Goal: Information Seeking & Learning: Learn about a topic

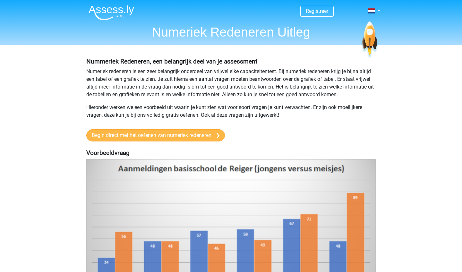
click at [195, 142] on link "Begin direct met het oefenen van numeriek redeneren" at bounding box center [155, 135] width 139 height 12
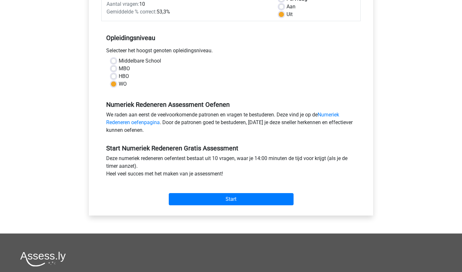
scroll to position [106, 0]
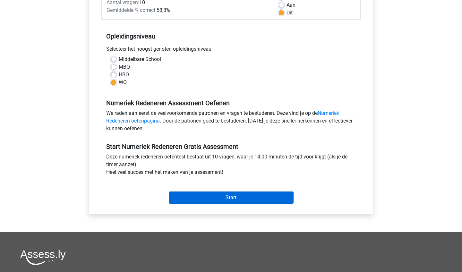
click at [260, 193] on input "Start" at bounding box center [231, 198] width 125 height 12
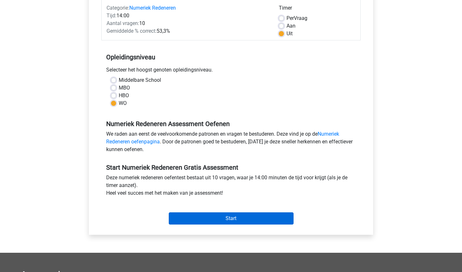
scroll to position [81, 0]
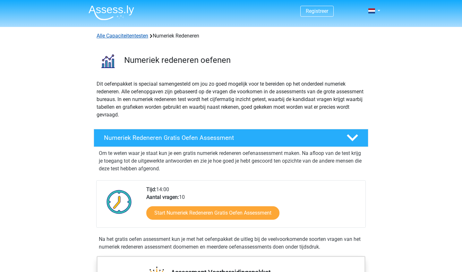
click at [141, 38] on link "Alle Capaciteitentesten" at bounding box center [123, 36] width 52 height 6
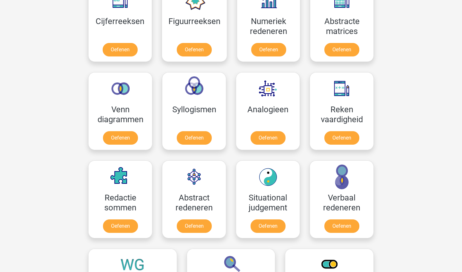
scroll to position [317, 0]
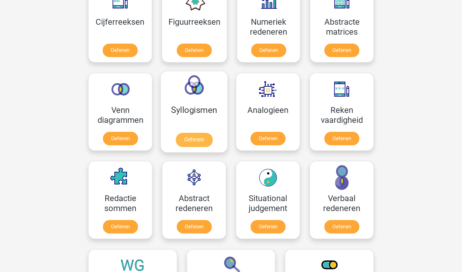
click at [202, 133] on link "Oefenen" at bounding box center [194, 140] width 37 height 14
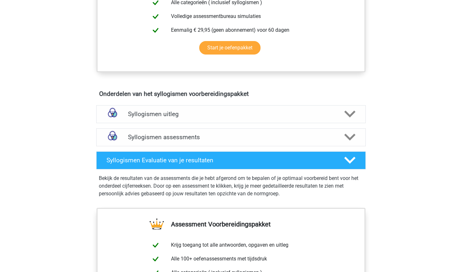
scroll to position [314, 0]
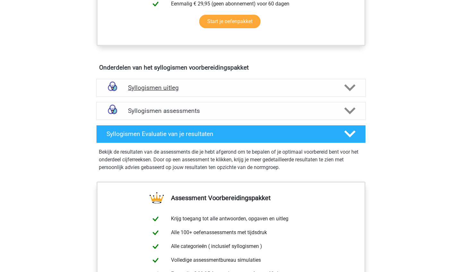
click at [204, 95] on div "Syllogismen uitleg" at bounding box center [231, 88] width 270 height 18
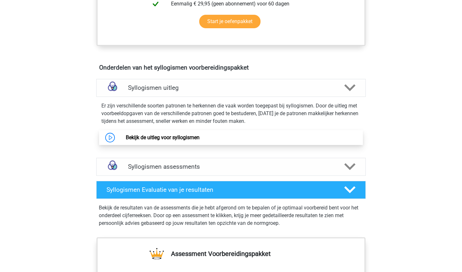
click at [197, 141] on link "Bekijk de uitleg voor syllogismen" at bounding box center [163, 138] width 74 height 6
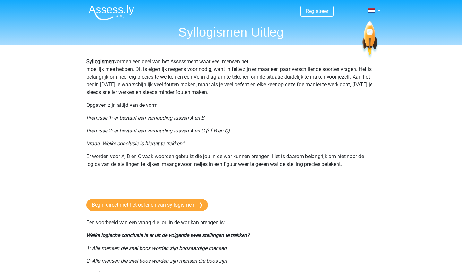
click at [213, 33] on h1 "Syllogismen Uitleg" at bounding box center [230, 31] width 295 height 15
click at [121, 10] on img at bounding box center [112, 12] width 46 height 15
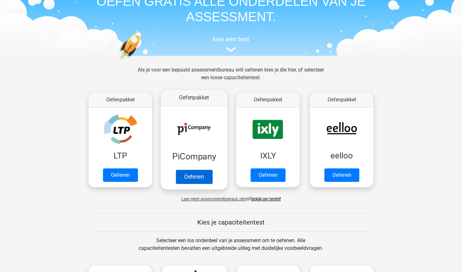
scroll to position [52, 0]
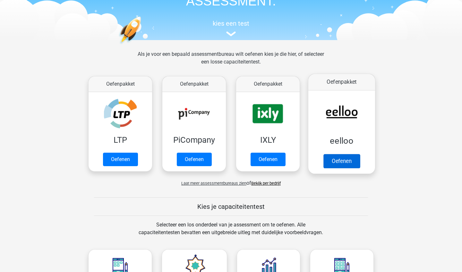
click at [336, 157] on link "Oefenen" at bounding box center [342, 161] width 37 height 14
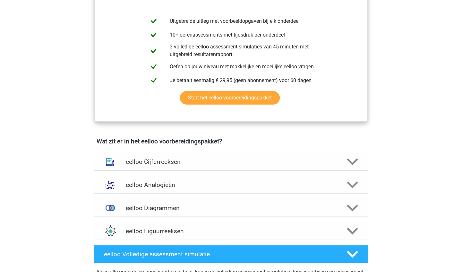
scroll to position [273, 0]
